Goal: Transaction & Acquisition: Purchase product/service

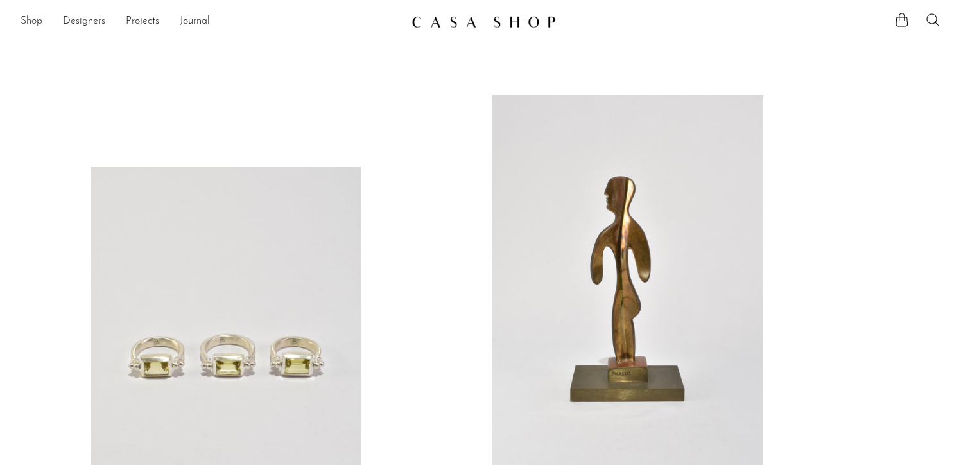
click at [31, 21] on link "Shop" at bounding box center [32, 21] width 22 height 17
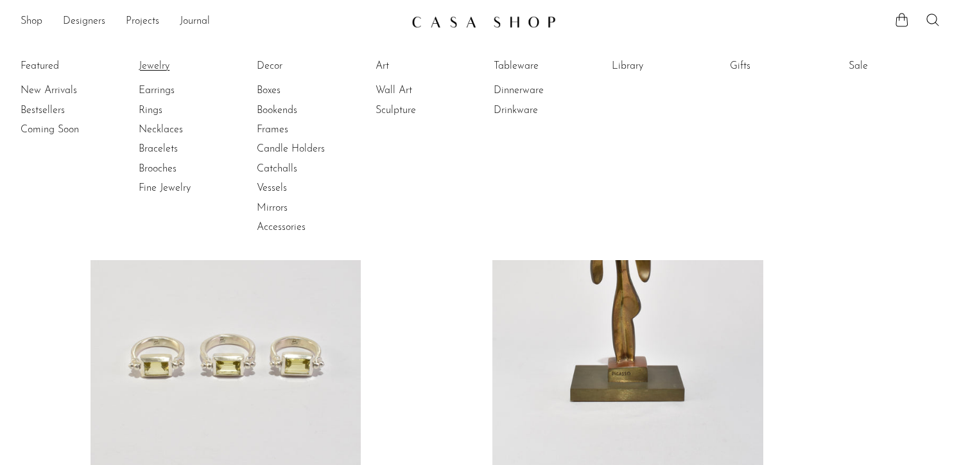
click at [158, 68] on link "Jewelry" at bounding box center [187, 66] width 96 height 14
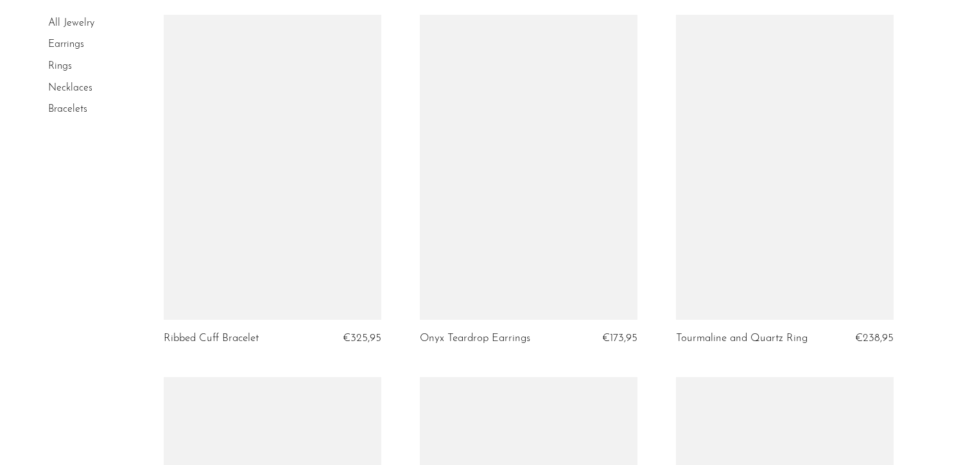
scroll to position [3732, 0]
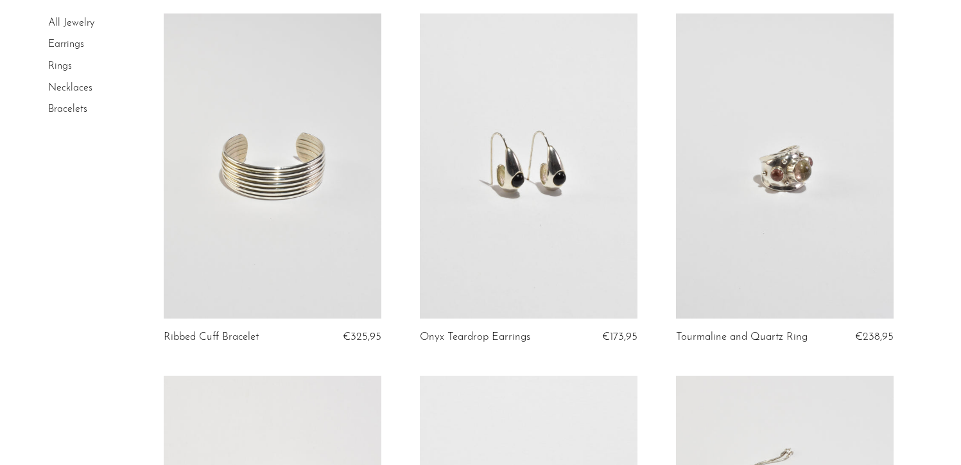
click at [803, 186] on link at bounding box center [785, 165] width 218 height 305
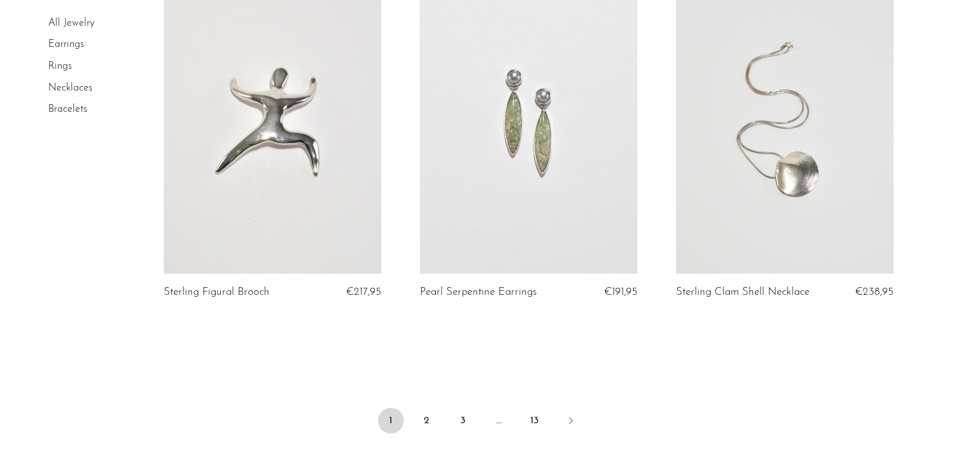
scroll to position [4163, 0]
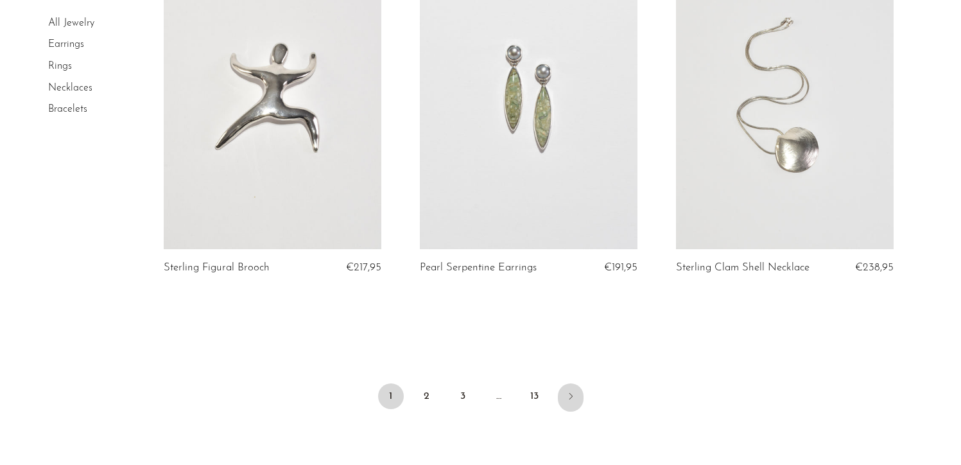
click at [570, 397] on icon "Next" at bounding box center [570, 396] width 3 height 6
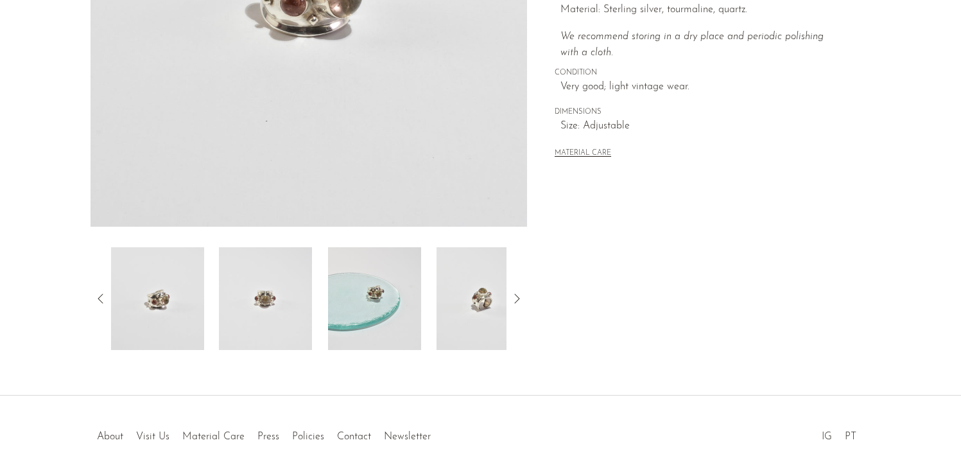
scroll to position [313, 0]
click at [270, 312] on img at bounding box center [265, 300] width 93 height 103
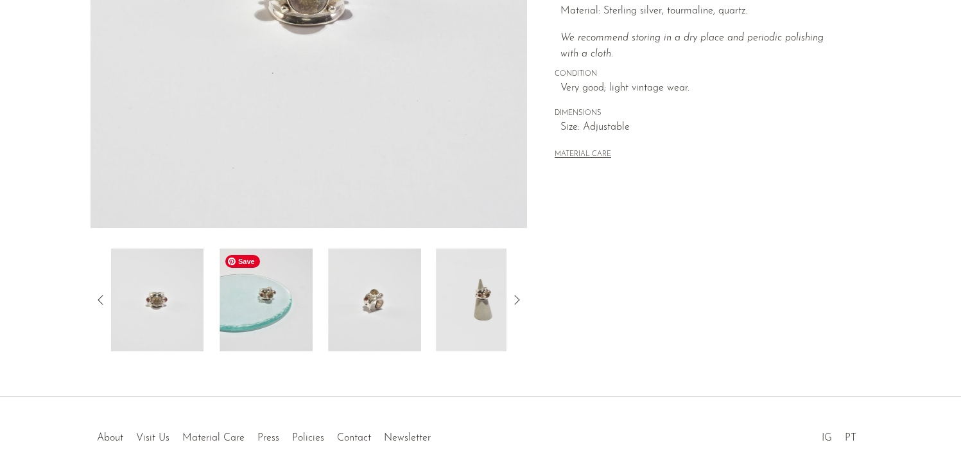
scroll to position [83, 0]
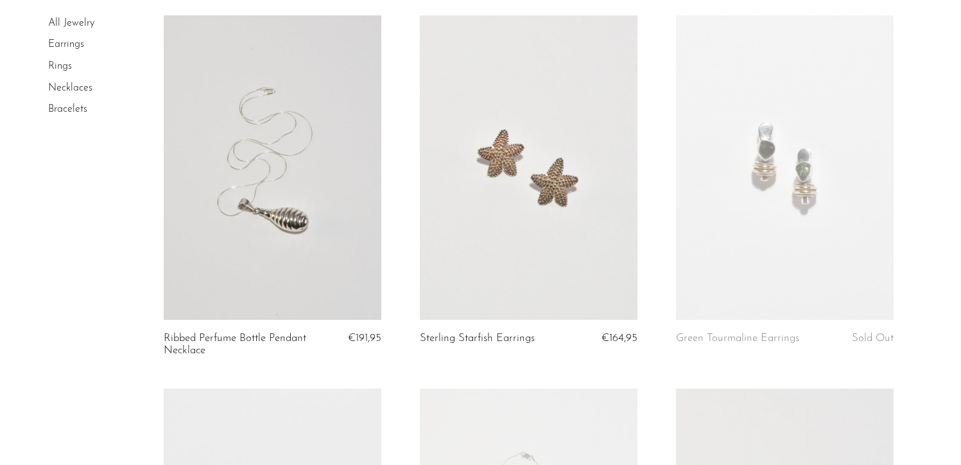
scroll to position [1205, 0]
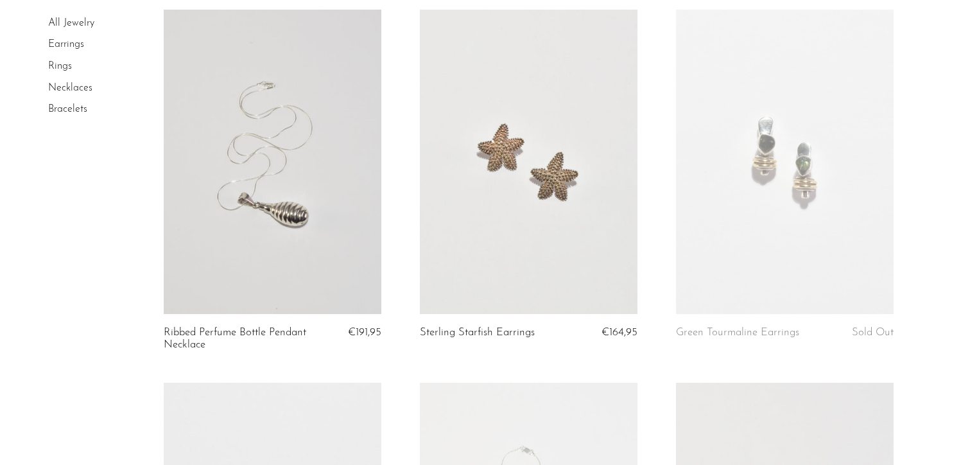
click at [593, 152] on link at bounding box center [529, 162] width 218 height 305
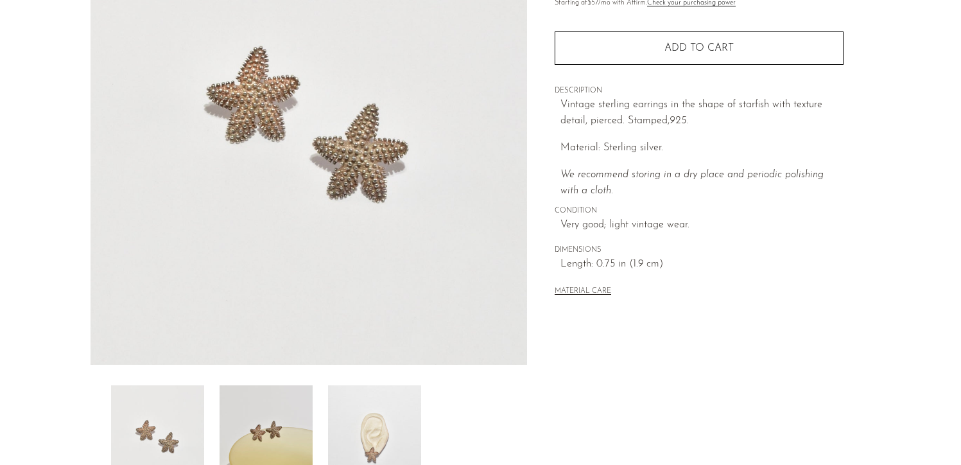
scroll to position [180, 0]
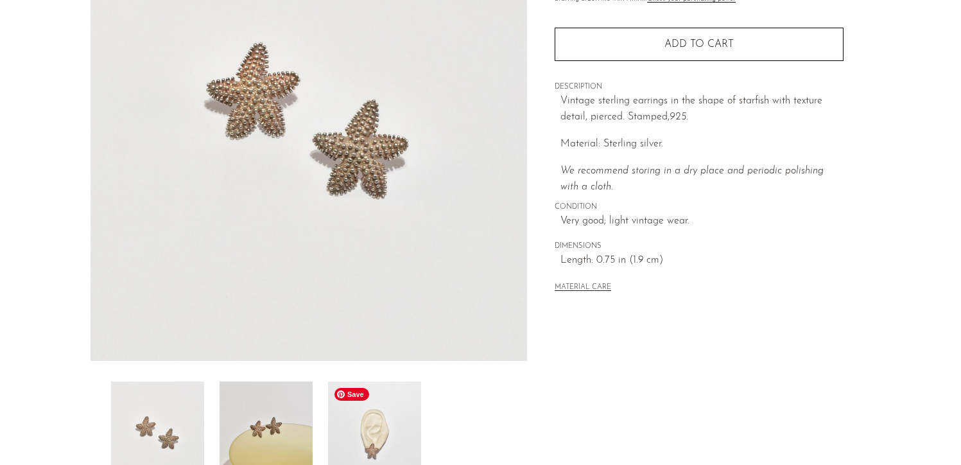
click at [365, 444] on img at bounding box center [374, 432] width 93 height 103
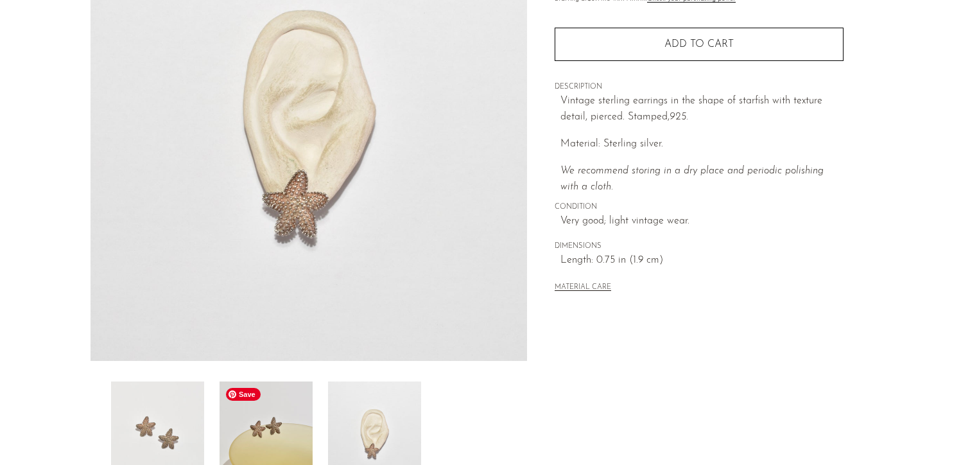
click at [286, 430] on img at bounding box center [266, 432] width 93 height 103
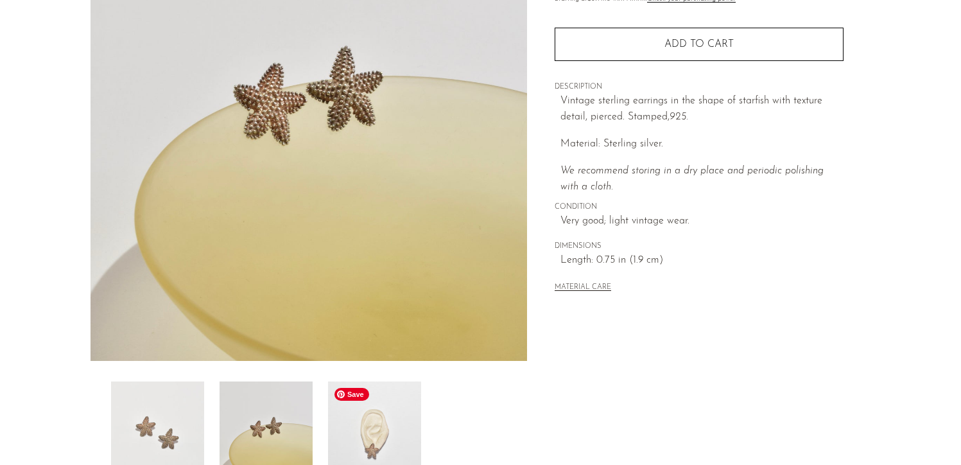
click at [385, 421] on img at bounding box center [374, 432] width 93 height 103
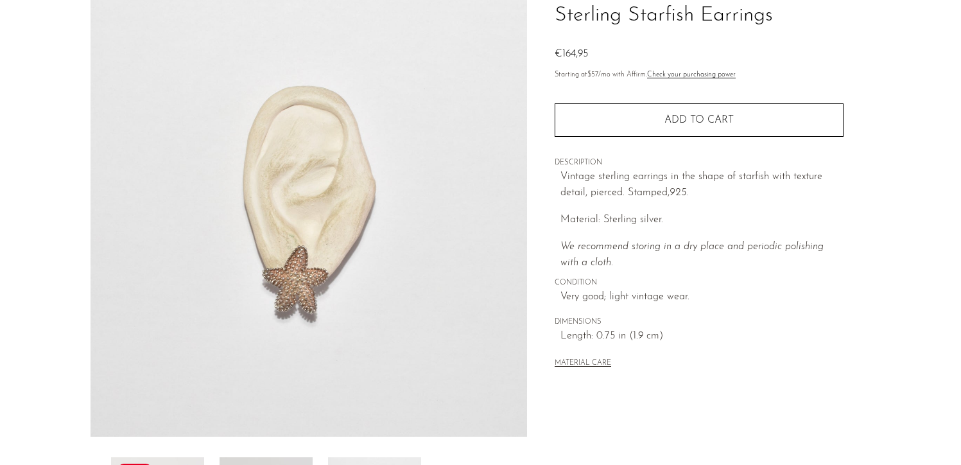
scroll to position [0, 0]
